Goal: Task Accomplishment & Management: Complete application form

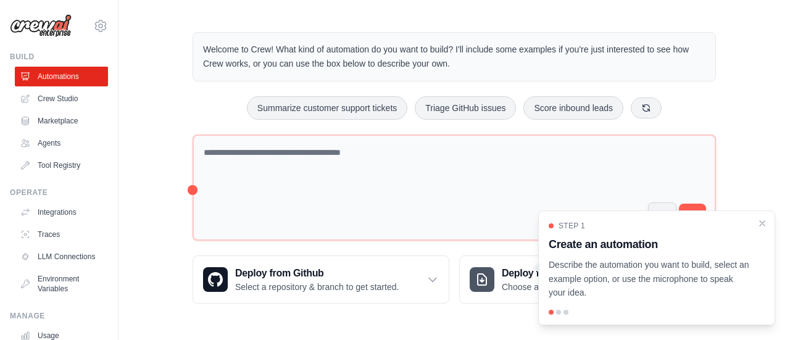
click at [186, 134] on div "Welcome to Crew! What kind of automation do you want to build? I'll include som…" at bounding box center [454, 167] width 553 height 311
click at [60, 149] on link "Agents" at bounding box center [62, 143] width 93 height 20
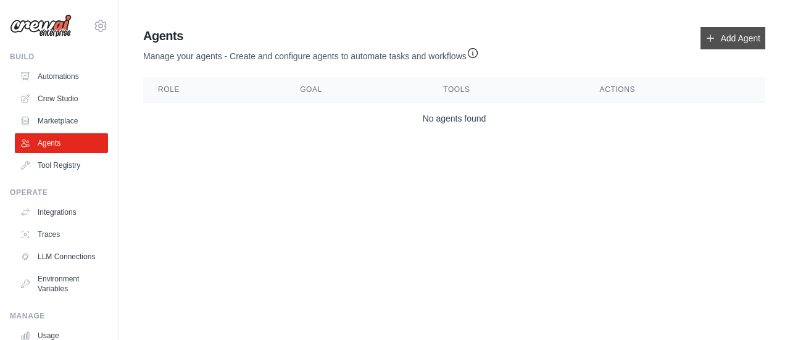
click at [722, 37] on link "Add Agent" at bounding box center [732, 38] width 65 height 22
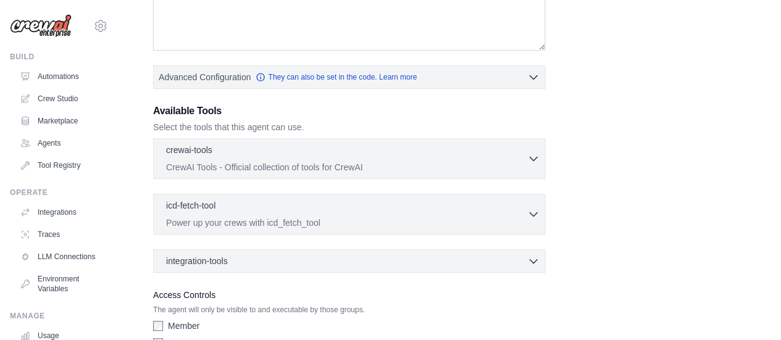
scroll to position [257, 0]
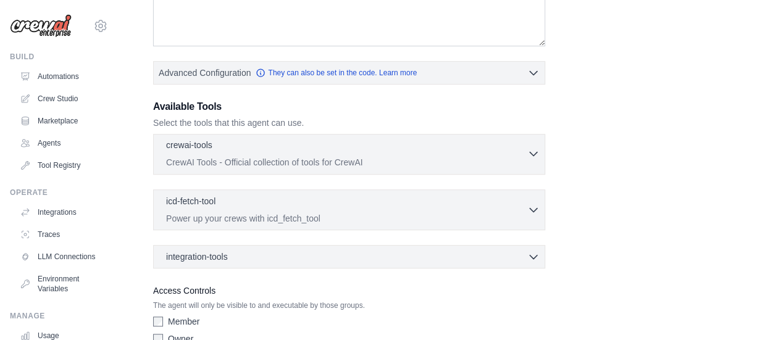
click at [416, 147] on div "crewai-tools 0 selected" at bounding box center [346, 146] width 361 height 15
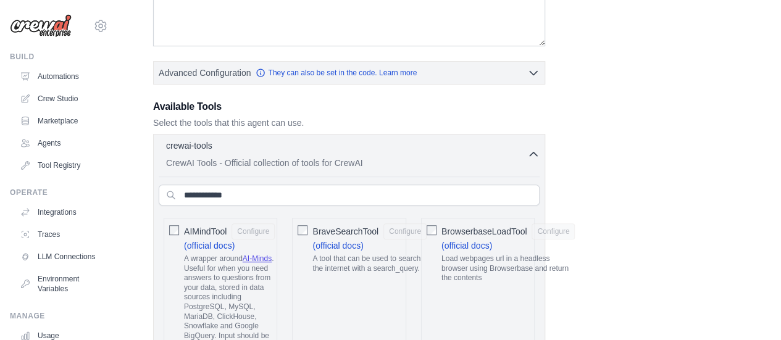
scroll to position [0, 0]
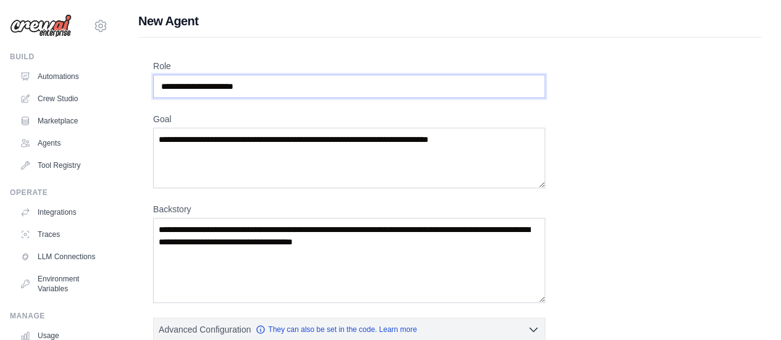
click at [398, 93] on input "Role" at bounding box center [349, 86] width 392 height 23
type input "**********"
click at [314, 150] on textarea "Goal" at bounding box center [349, 158] width 392 height 60
paste textarea "**********"
type textarea "**********"
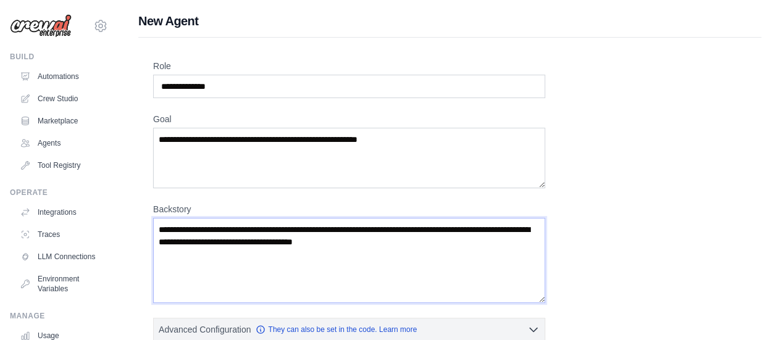
click at [408, 243] on textarea "Backstory" at bounding box center [349, 260] width 392 height 85
paste textarea "**********"
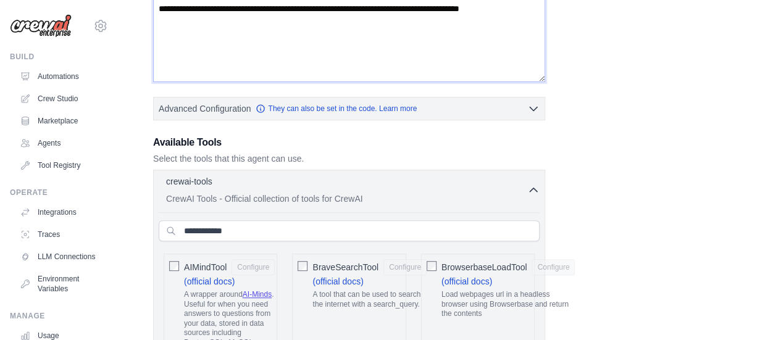
scroll to position [222, 0]
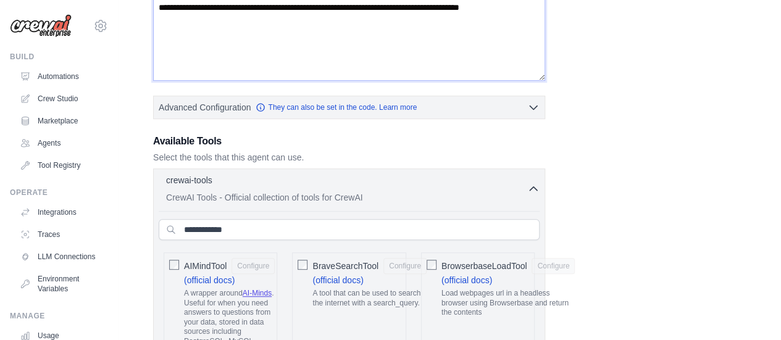
type textarea "**********"
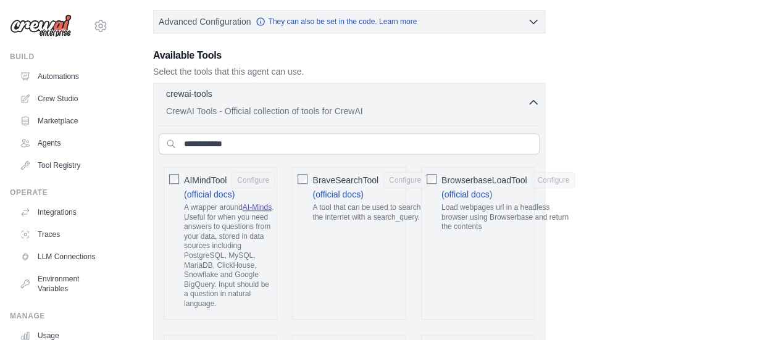
scroll to position [304, 0]
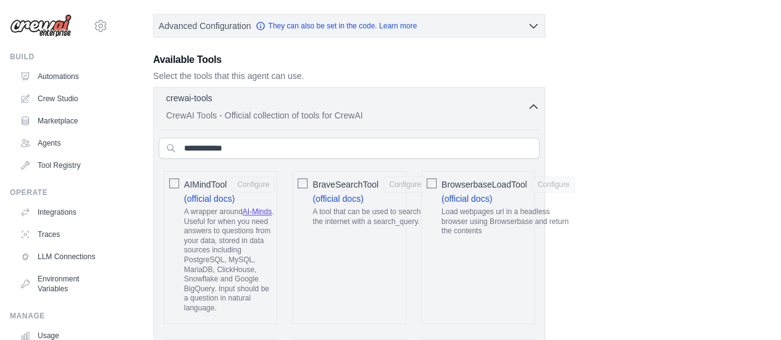
click at [536, 104] on icon "button" at bounding box center [533, 107] width 12 height 12
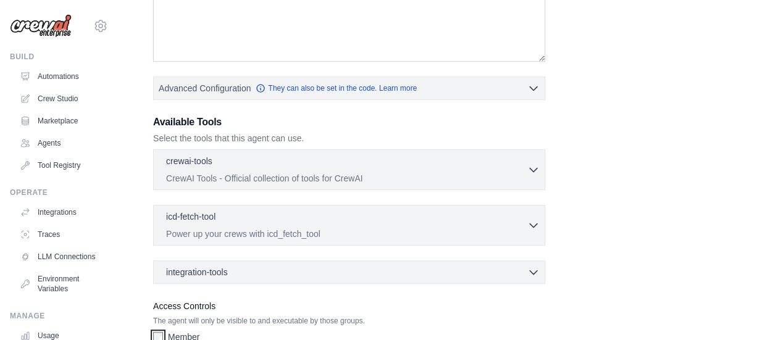
scroll to position [238, 0]
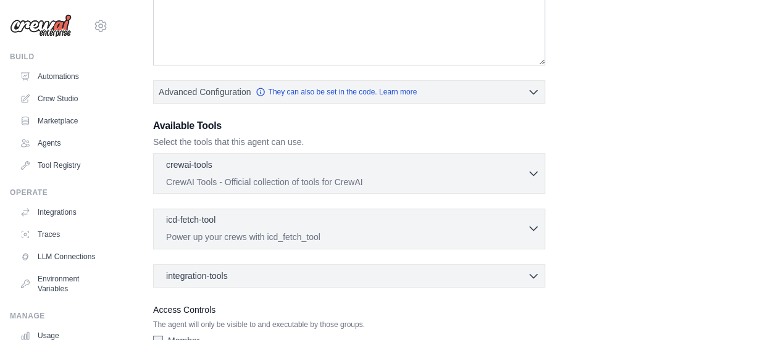
click at [271, 231] on p "Power up your crews with icd_fetch_tool" at bounding box center [346, 237] width 361 height 12
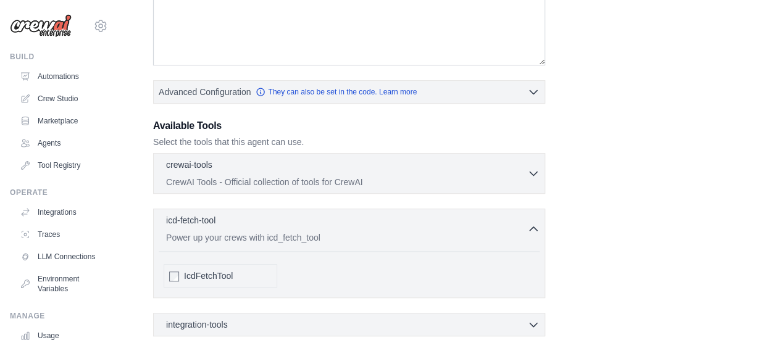
click at [200, 273] on span "IcdFetchTool" at bounding box center [208, 276] width 49 height 12
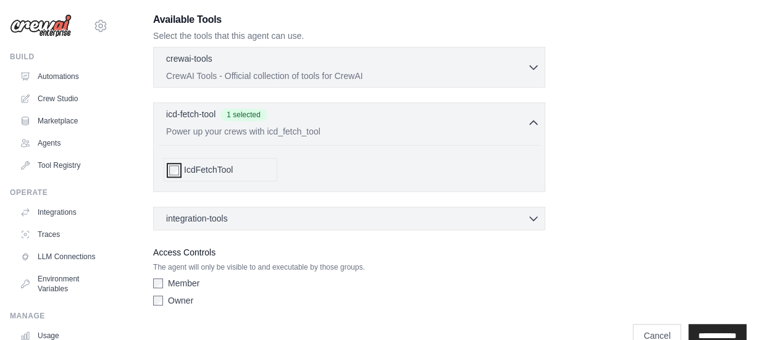
scroll to position [344, 0]
click at [301, 217] on div "integration-tools 0 selected" at bounding box center [352, 217] width 373 height 12
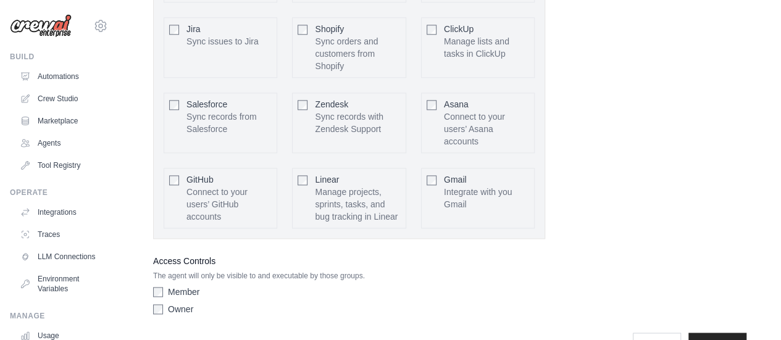
scroll to position [754, 0]
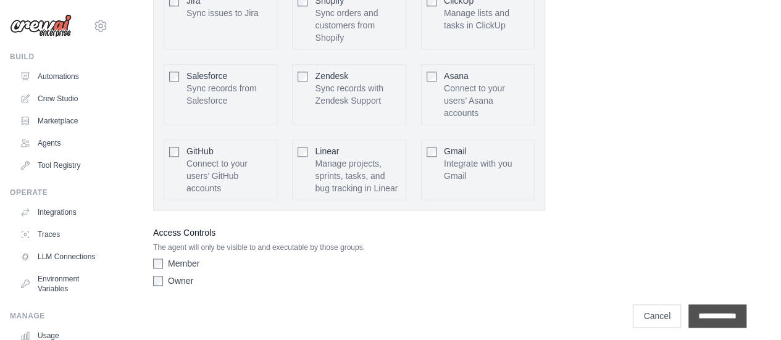
click at [712, 307] on input "**********" at bounding box center [717, 315] width 58 height 23
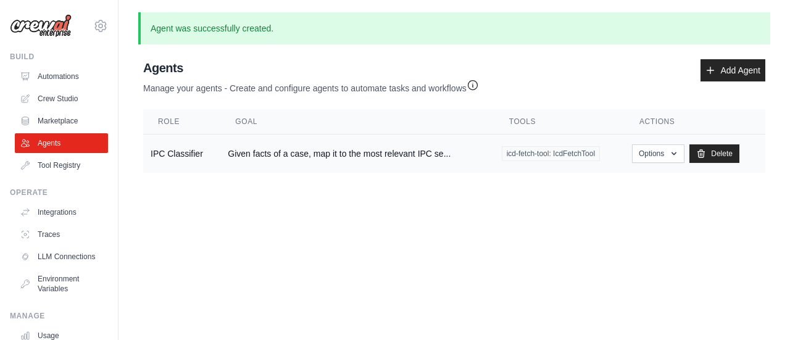
click at [396, 156] on td "Given facts of a case, map it to the most relevant IPC se..." at bounding box center [356, 154] width 273 height 39
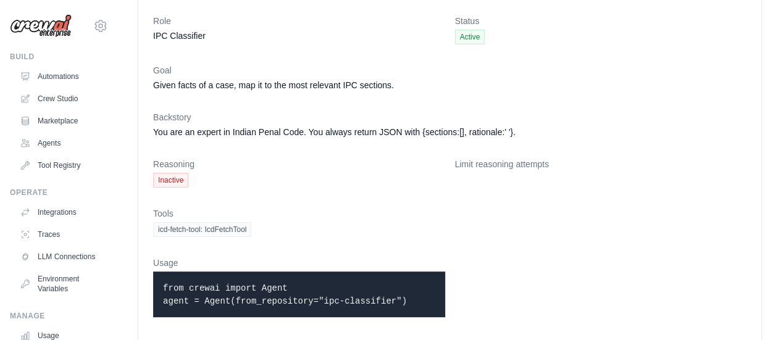
scroll to position [42, 0]
click at [169, 180] on span "Inactive" at bounding box center [170, 180] width 35 height 15
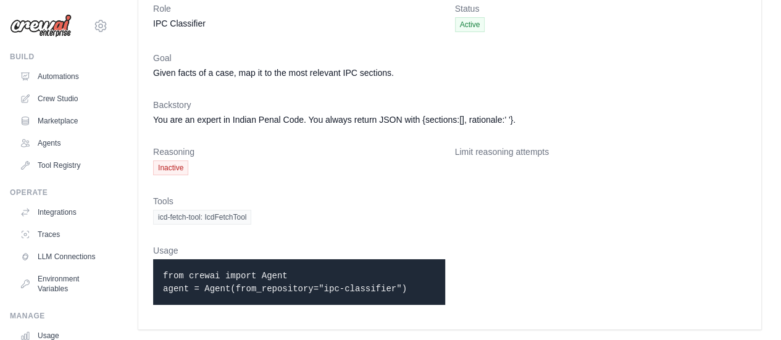
scroll to position [0, 0]
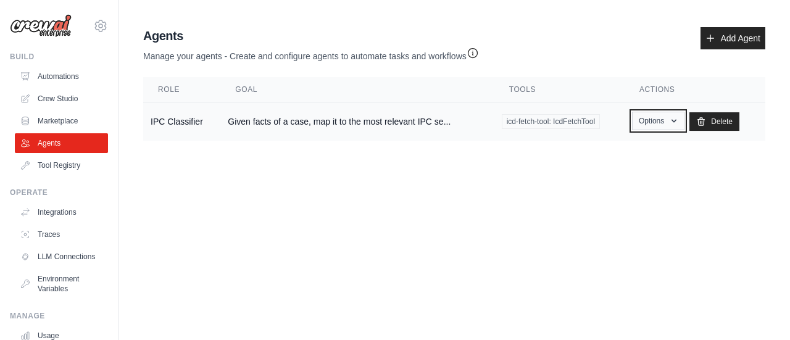
click at [651, 126] on button "Options" at bounding box center [658, 121] width 52 height 19
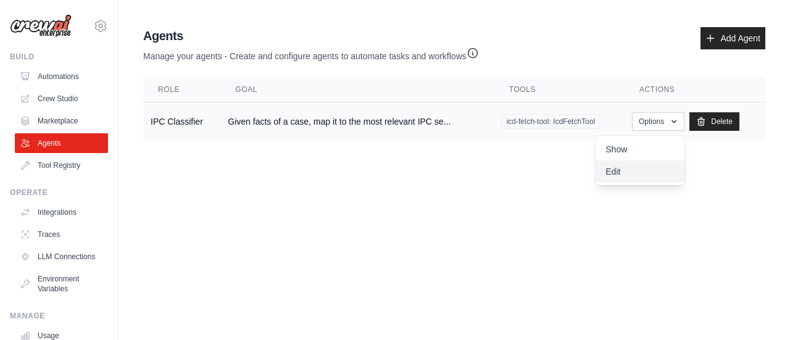
click at [632, 180] on link "Edit" at bounding box center [639, 171] width 89 height 22
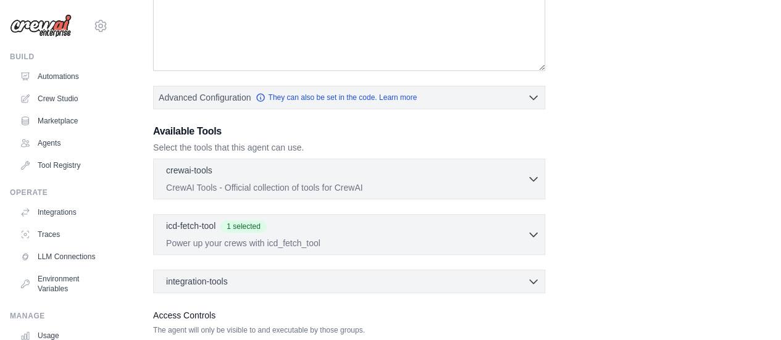
scroll to position [268, 0]
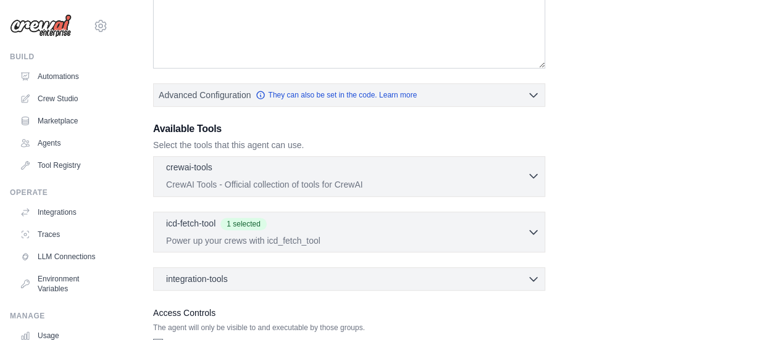
click at [523, 176] on div "crewai-tools 0 selected CrewAI Tools - Official collection of tools for CrewAI" at bounding box center [346, 176] width 361 height 30
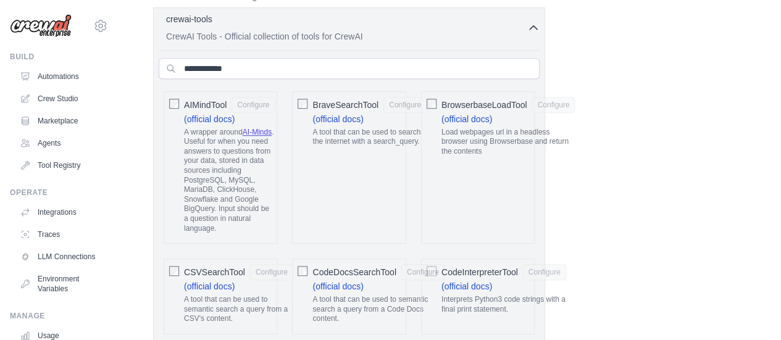
scroll to position [418, 0]
click at [357, 62] on input "text" at bounding box center [349, 67] width 381 height 21
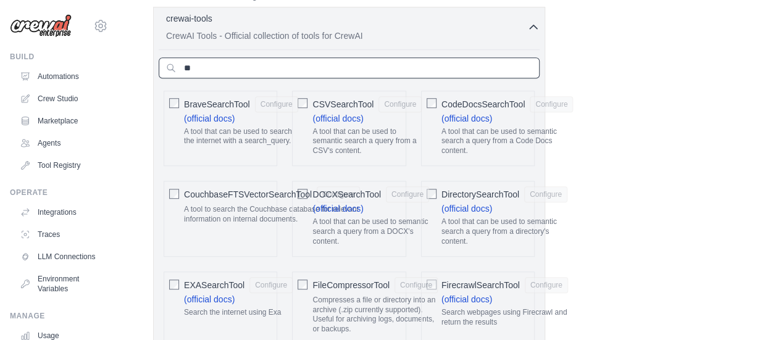
type input "*"
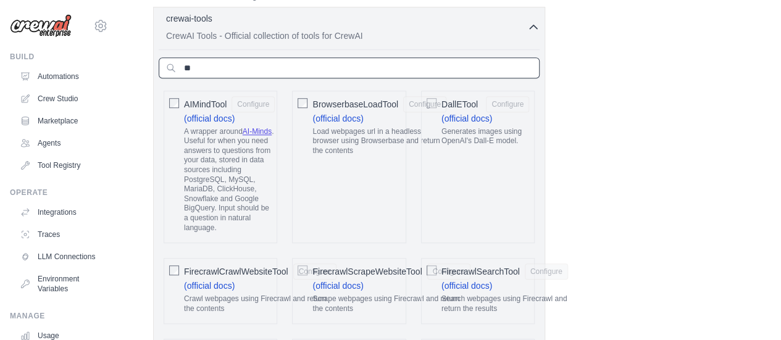
type input "*"
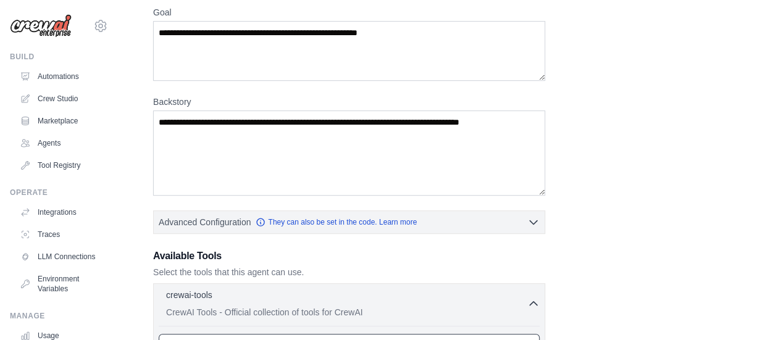
scroll to position [142, 0]
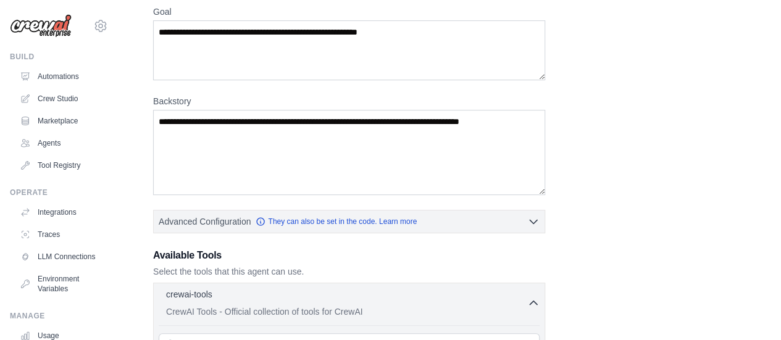
click at [476, 217] on button "Advanced Configuration They can also be set in the code. Learn more" at bounding box center [349, 221] width 391 height 22
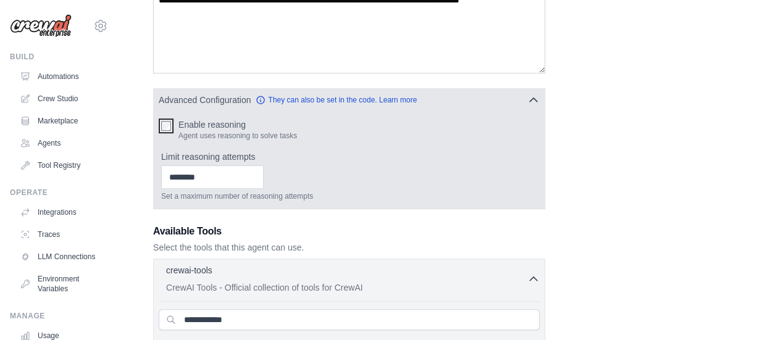
scroll to position [264, 0]
